Goal: Information Seeking & Learning: Learn about a topic

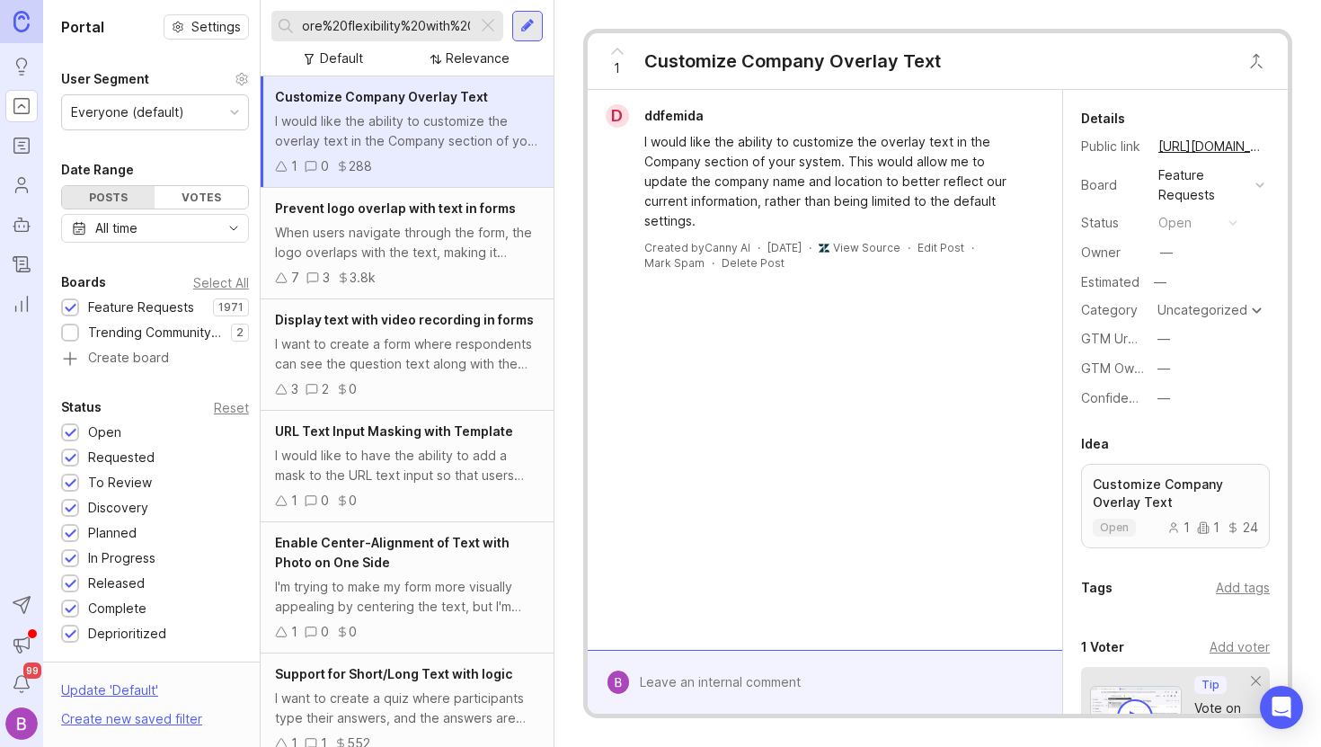
click at [489, 23] on div at bounding box center [488, 25] width 22 height 23
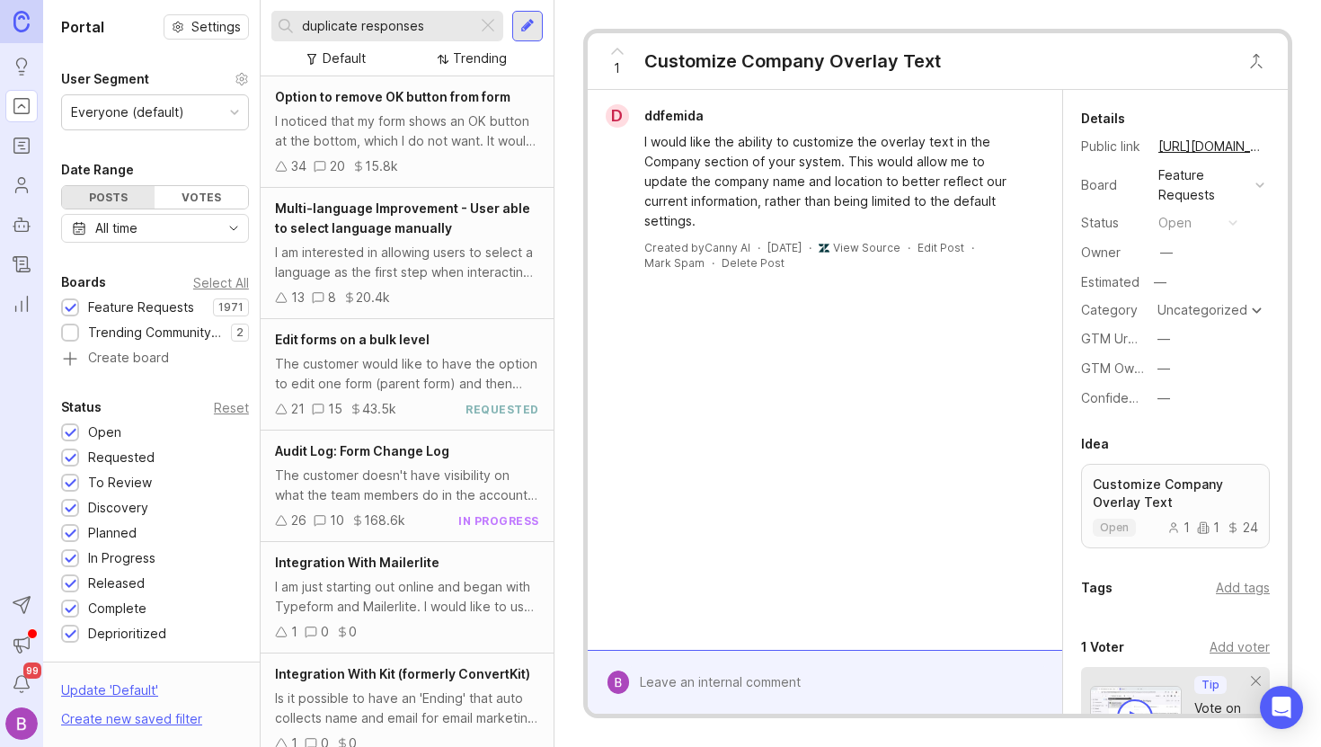
type input "duplicate responses"
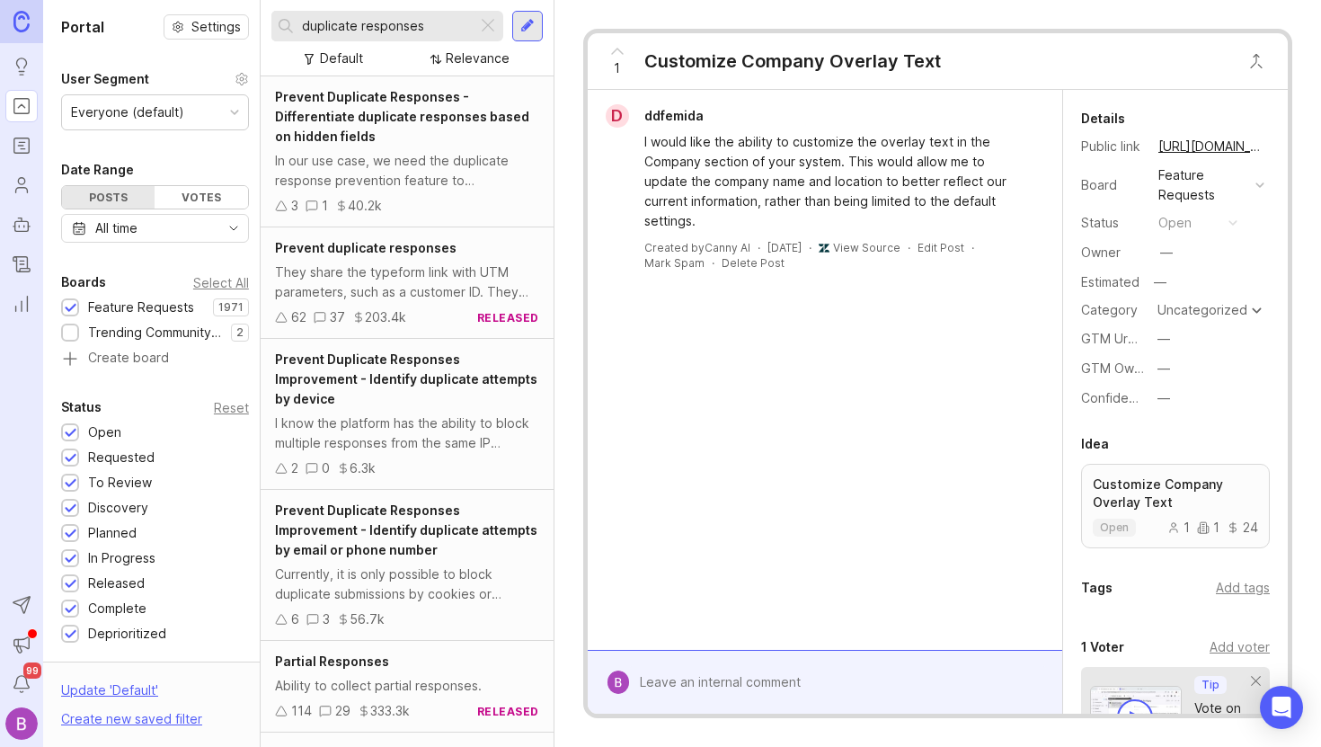
click at [433, 189] on div "In our use case, we need the duplicate response prevention feature to different…" at bounding box center [407, 171] width 264 height 40
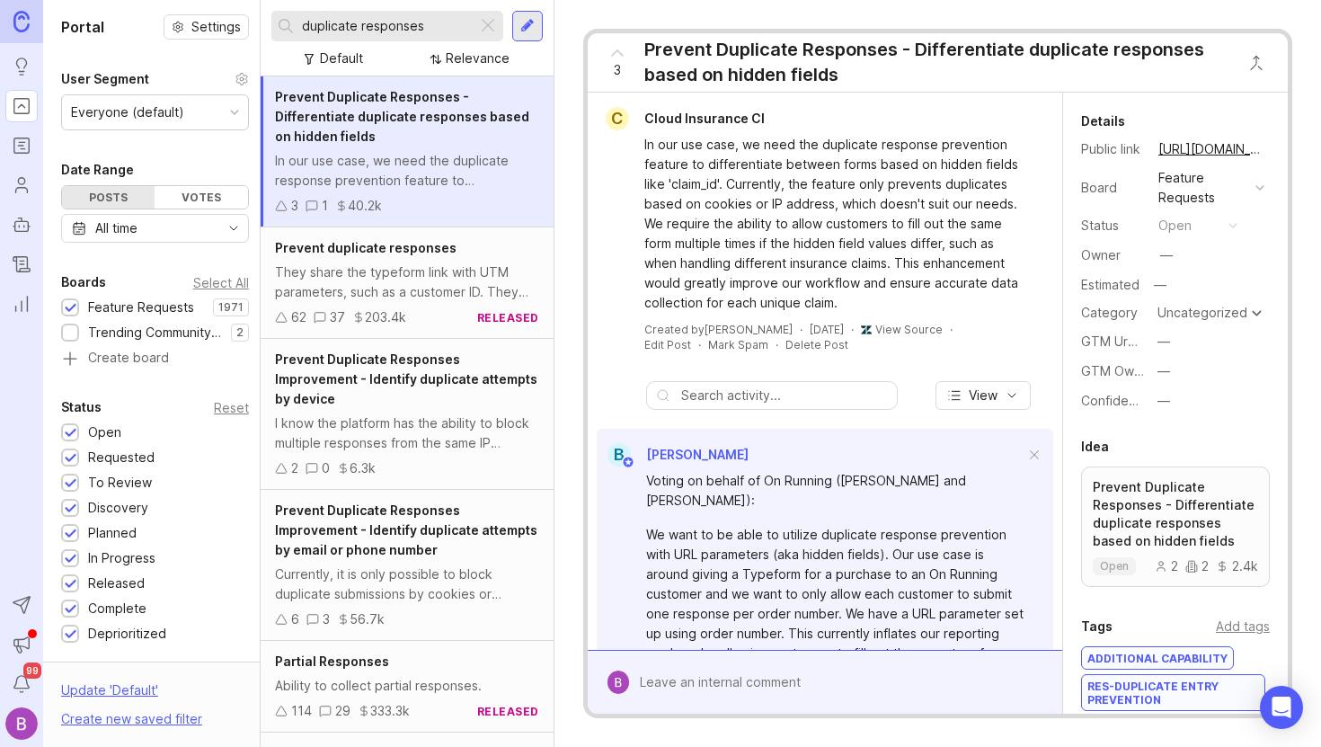
click at [459, 305] on div "Prevent duplicate responses They share the typeform link with UTM parameters, s…" at bounding box center [407, 282] width 293 height 111
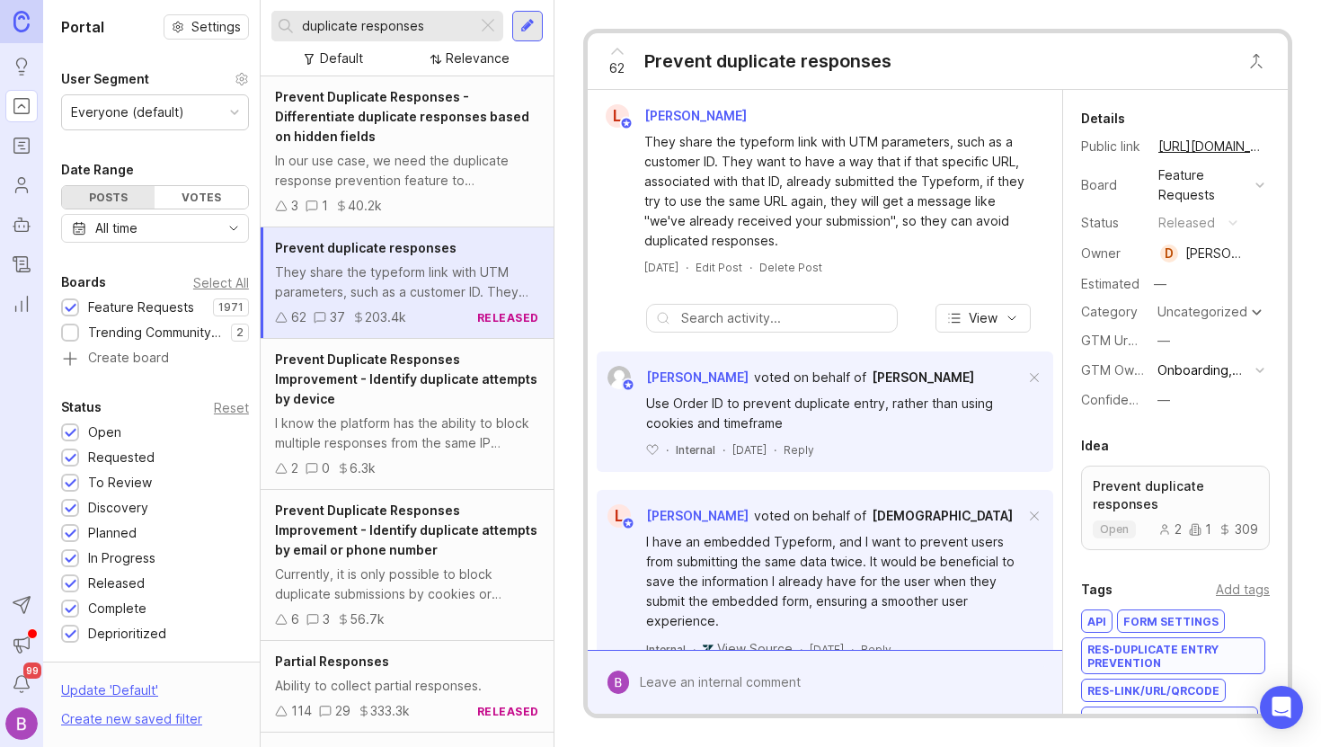
click at [452, 428] on div "I know the platform has the ability to block multiple responses from the same I…" at bounding box center [407, 433] width 264 height 40
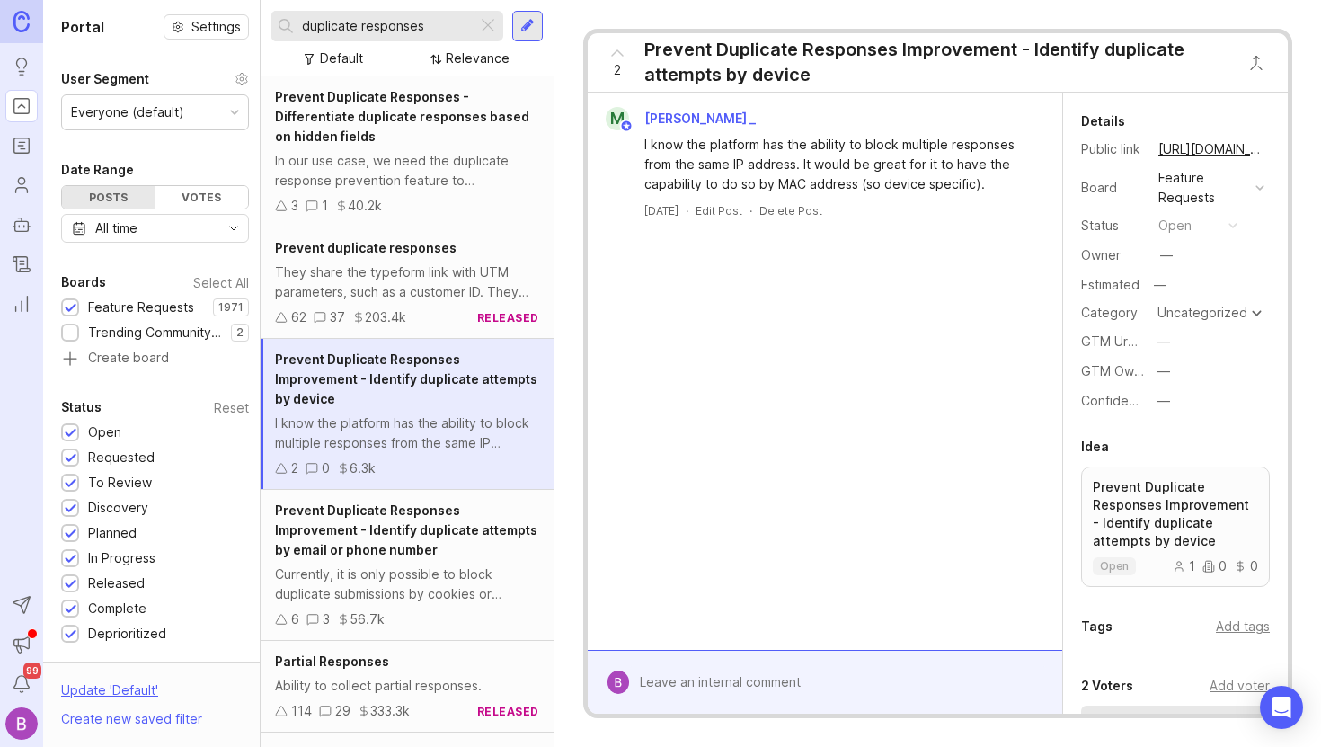
click at [415, 534] on div "Prevent Duplicate Responses Improvement - Identify duplicate attempts by email …" at bounding box center [407, 529] width 264 height 59
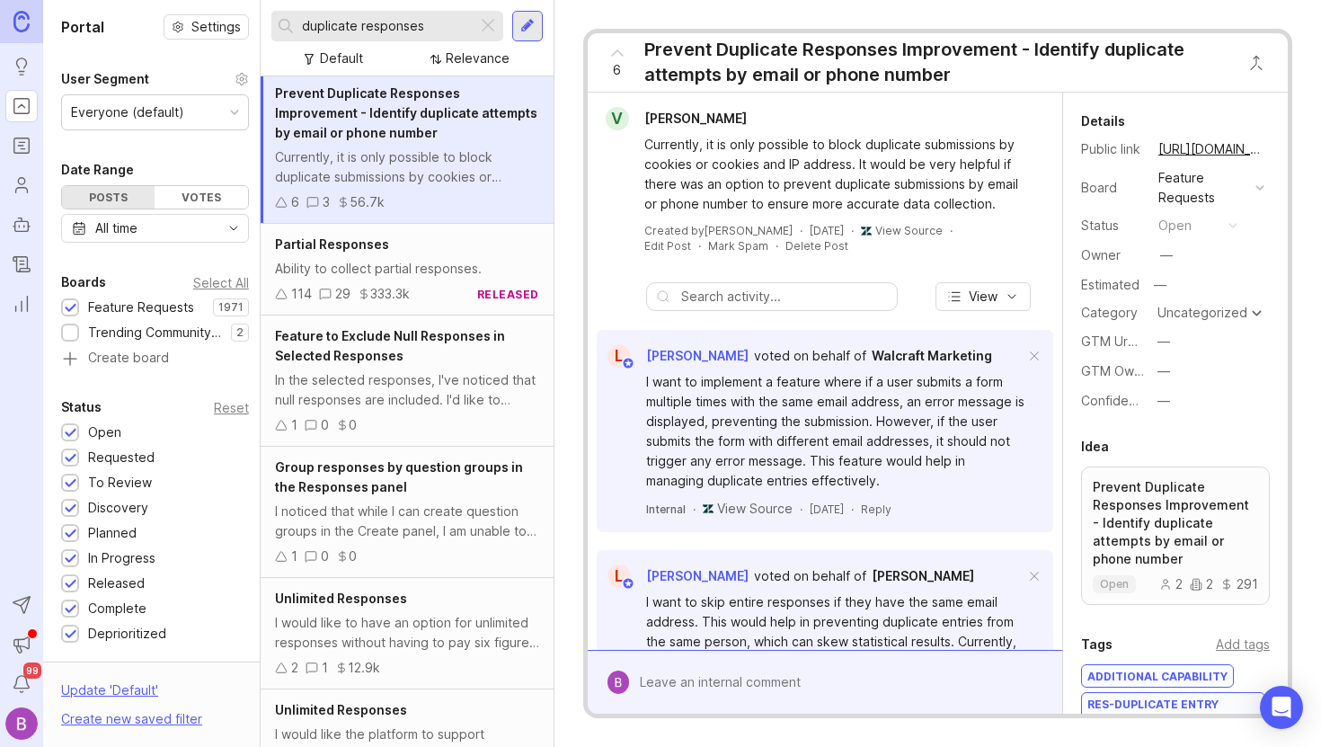
scroll to position [609, 0]
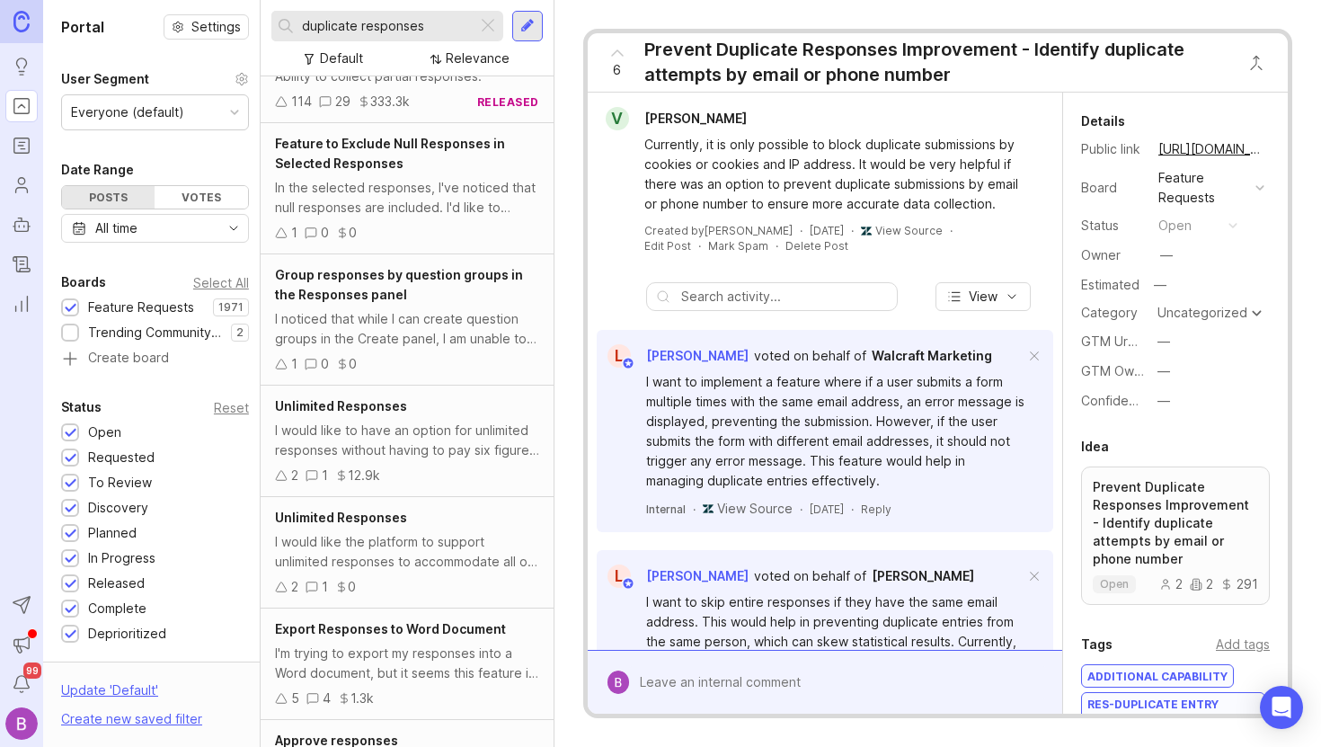
click at [474, 178] on div "In the selected responses, I've noticed that null responses are included. I'd l…" at bounding box center [407, 198] width 264 height 40
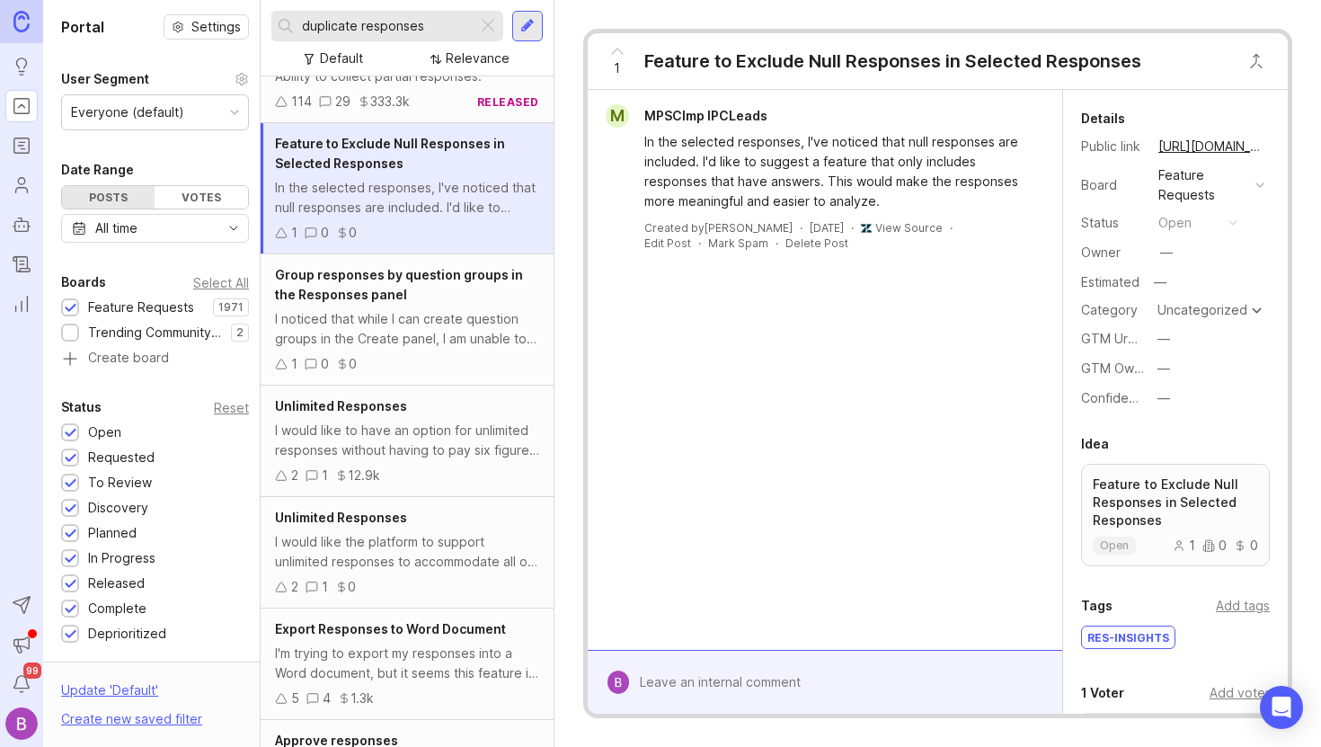
click at [429, 420] on div "I would like to have an option for unlimited responses without having to pay si…" at bounding box center [407, 440] width 264 height 40
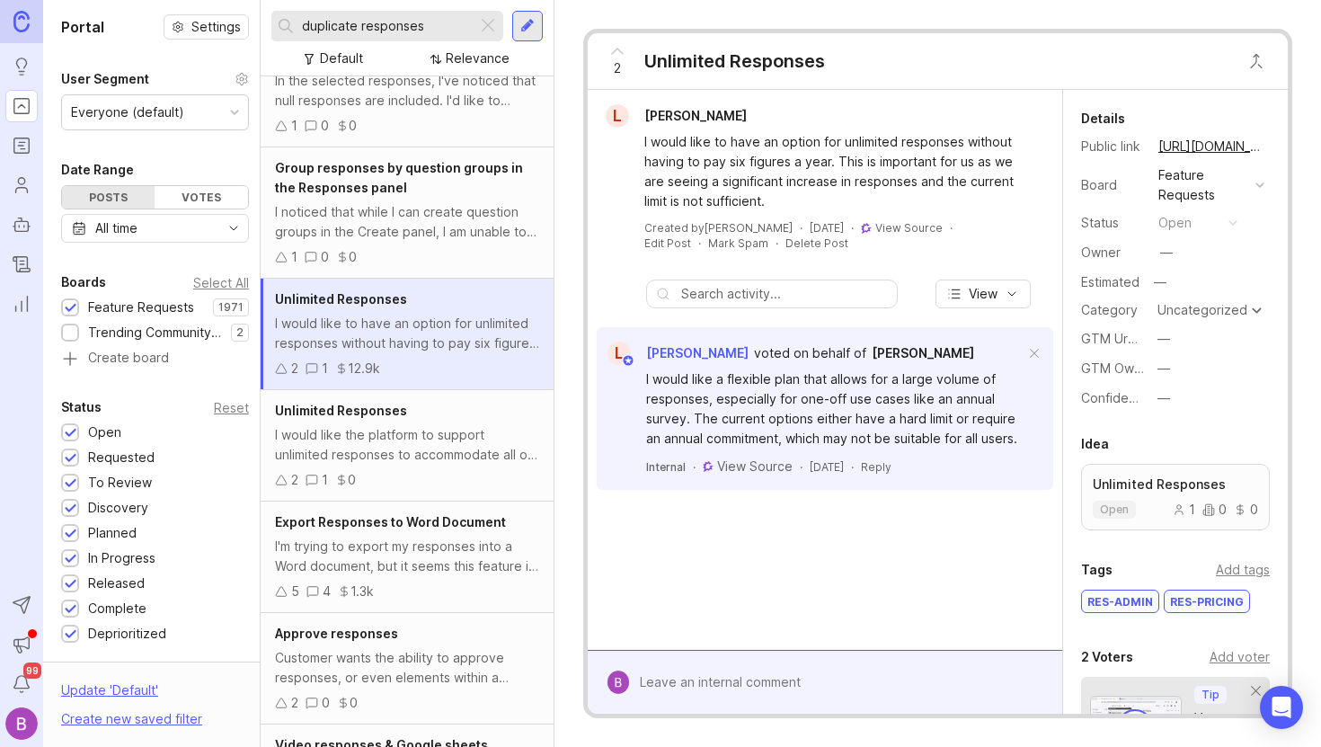
scroll to position [800, 0]
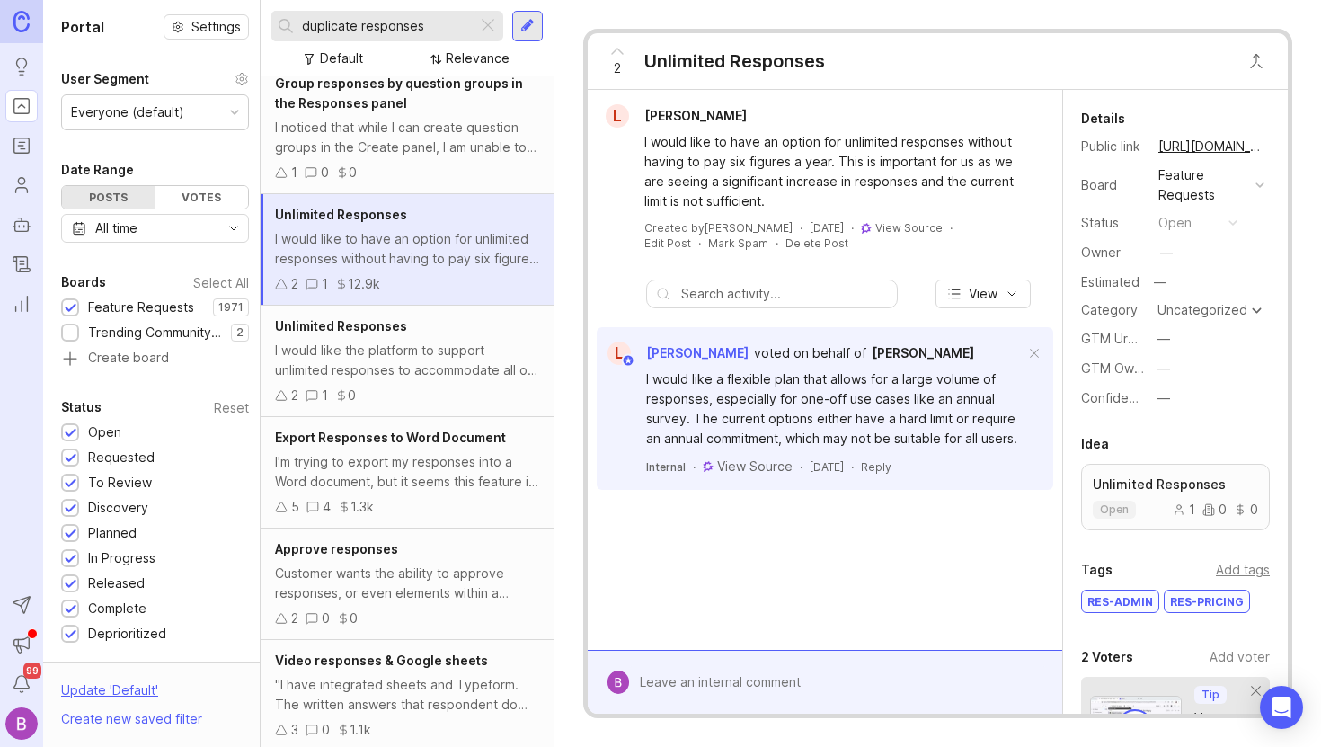
click at [440, 361] on div "Unlimited Responses I would like the platform to support unlimited responses to…" at bounding box center [407, 360] width 293 height 111
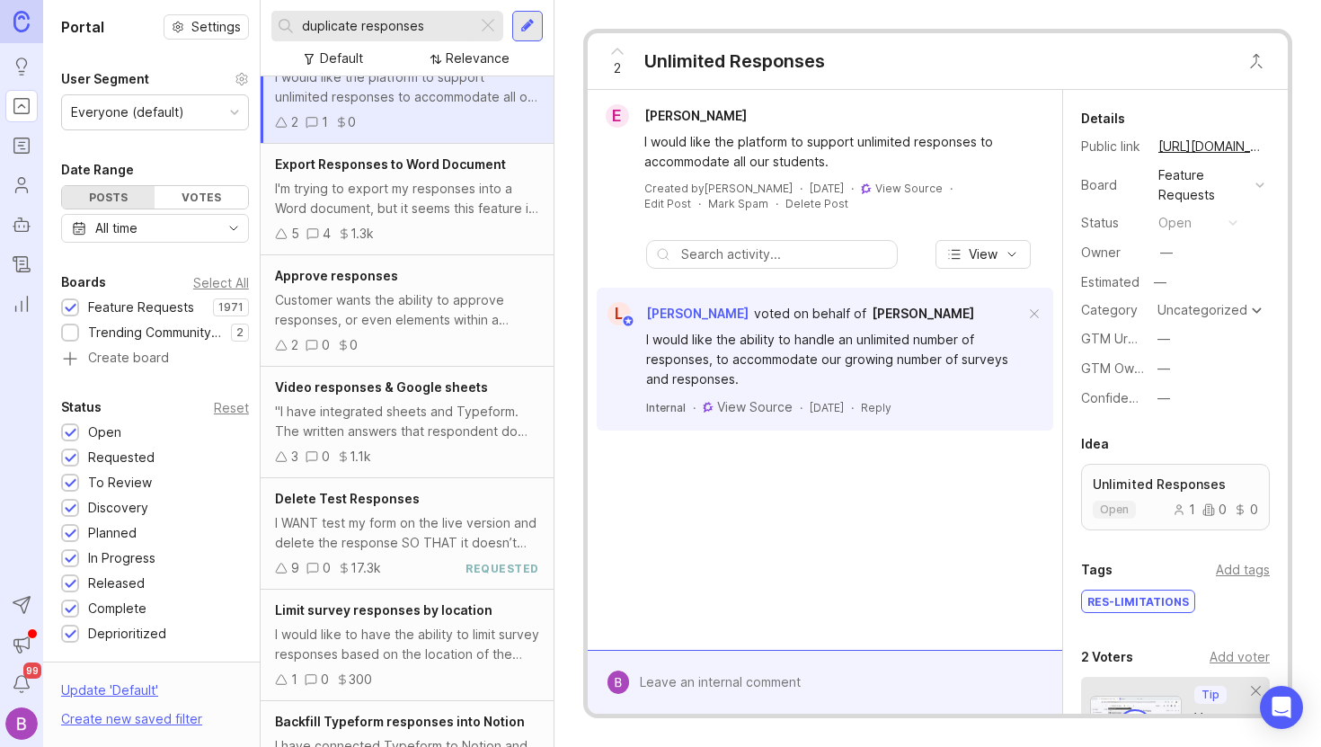
scroll to position [1072, 0]
click at [496, 202] on div "Export Responses to Word Document I'm trying to export my responses into a Word…" at bounding box center [407, 201] width 293 height 111
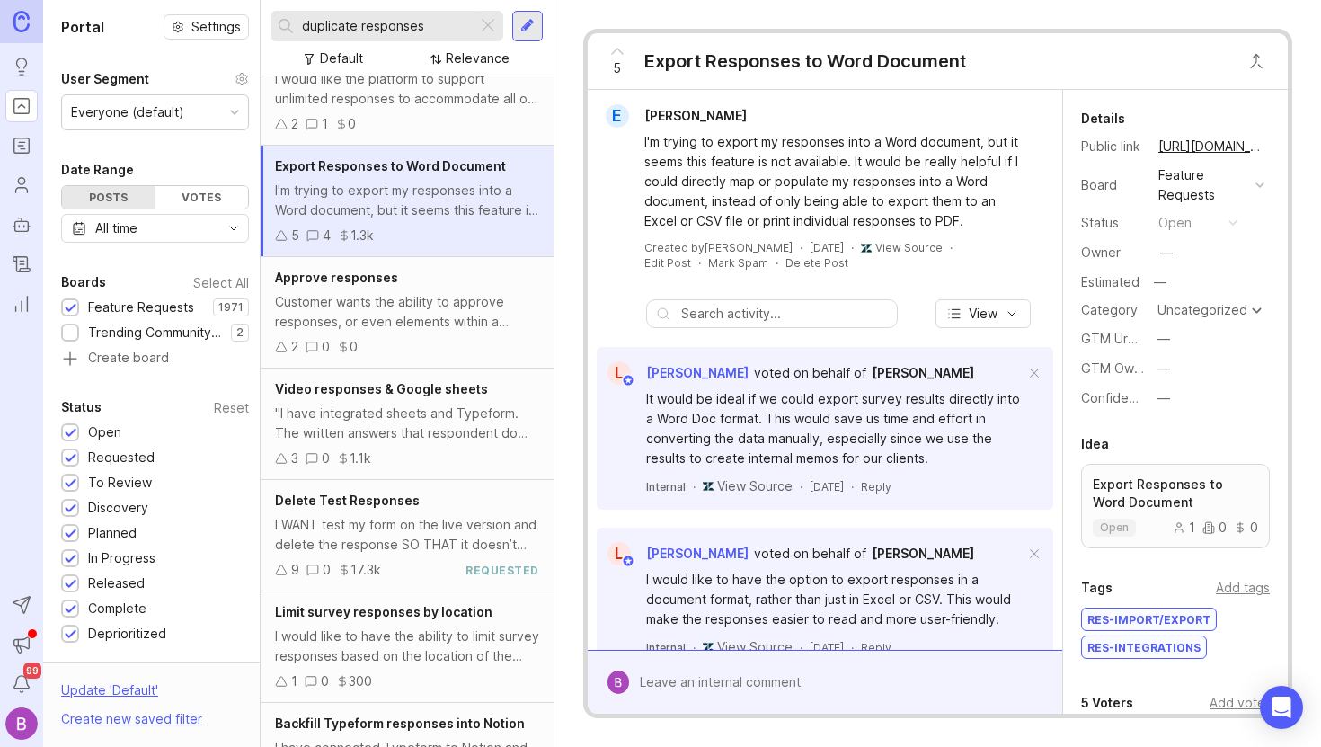
click at [443, 305] on div "Customer wants the ability to approve responses, or even elements within a resp…" at bounding box center [407, 312] width 264 height 40
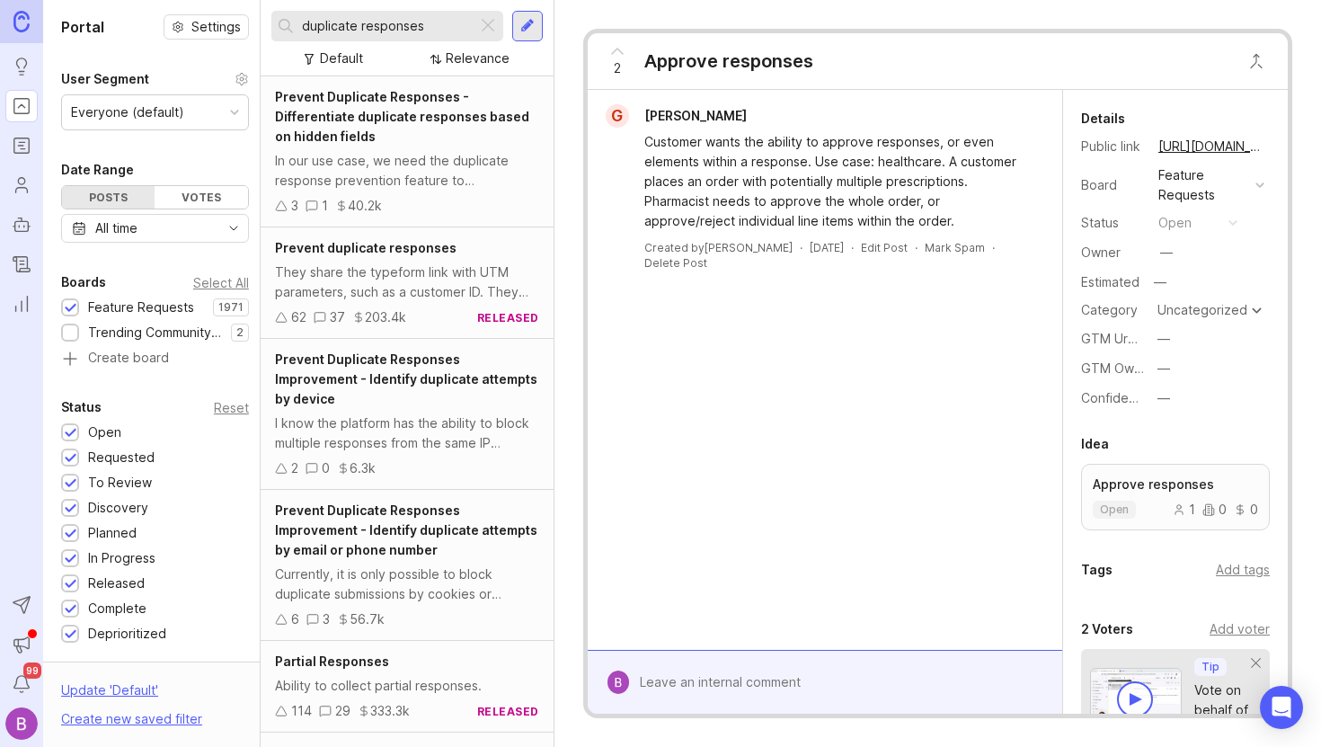
click at [532, 24] on div at bounding box center [527, 26] width 14 height 16
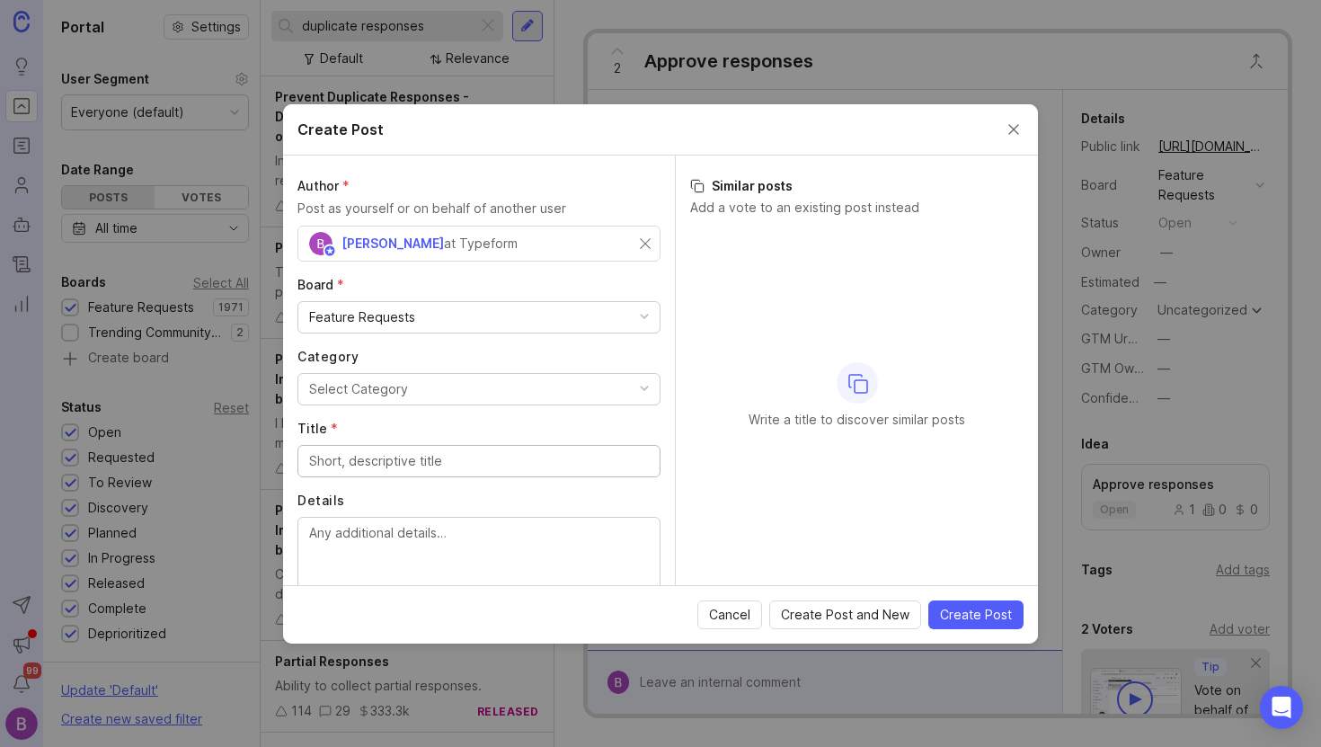
click at [517, 243] on div "at Typeform" at bounding box center [481, 244] width 74 height 20
click at [599, 237] on div "[PERSON_NAME] at Typeform" at bounding box center [474, 243] width 331 height 23
click at [440, 386] on button "Select Category" at bounding box center [478, 389] width 363 height 32
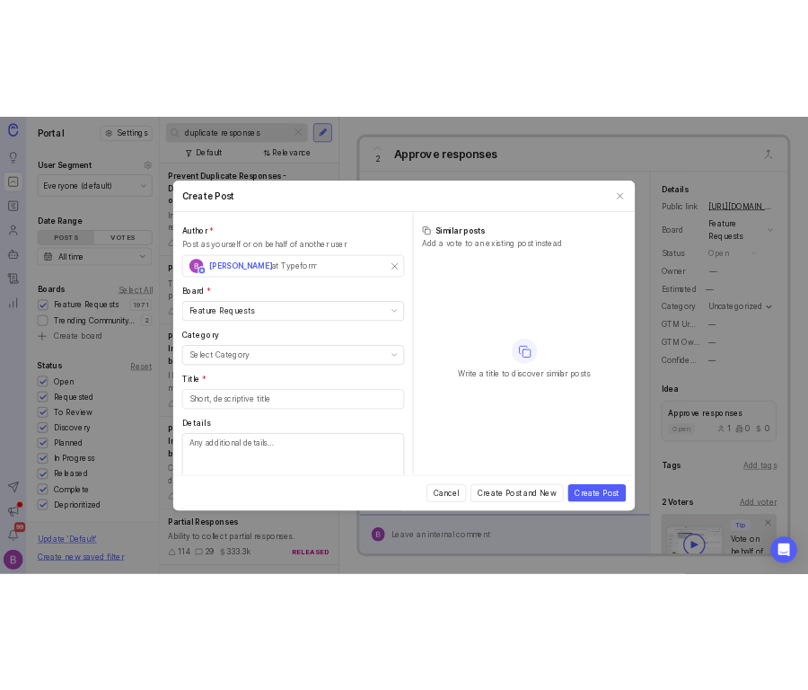
scroll to position [72, 0]
